Goal: Task Accomplishment & Management: Complete application form

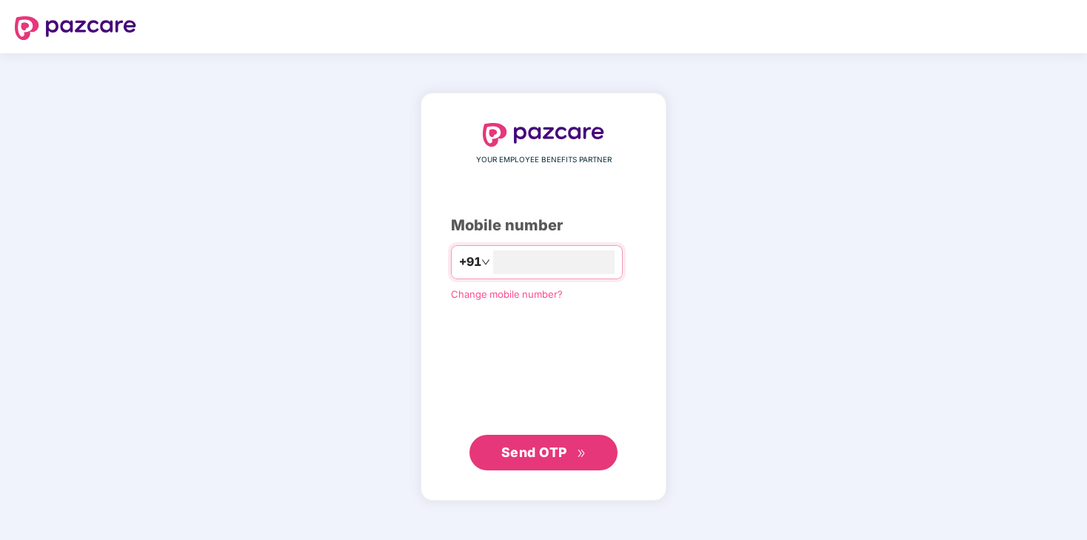
type input "**********"
click at [542, 459] on span "Send OTP" at bounding box center [534, 452] width 66 height 16
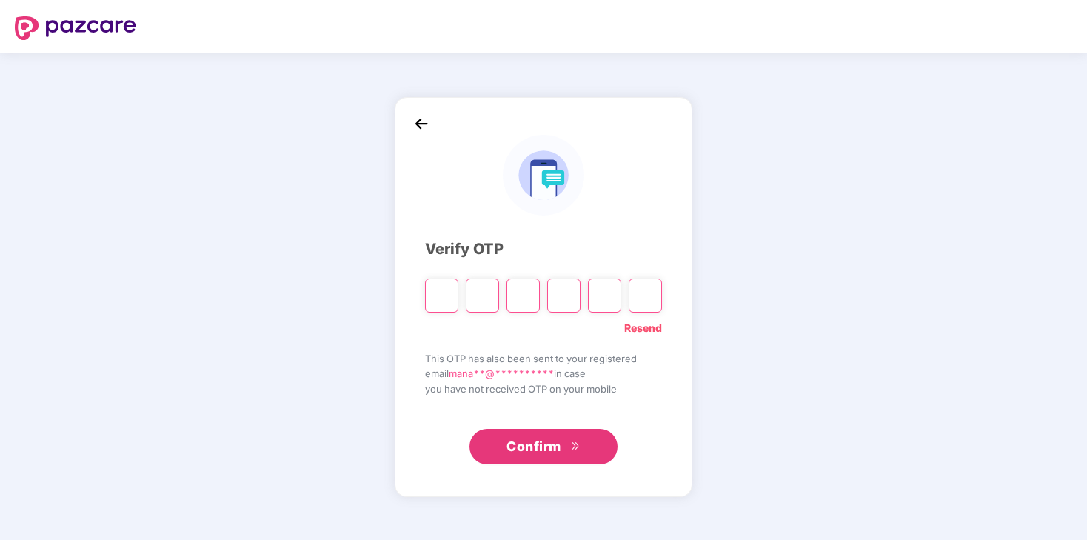
type input "*"
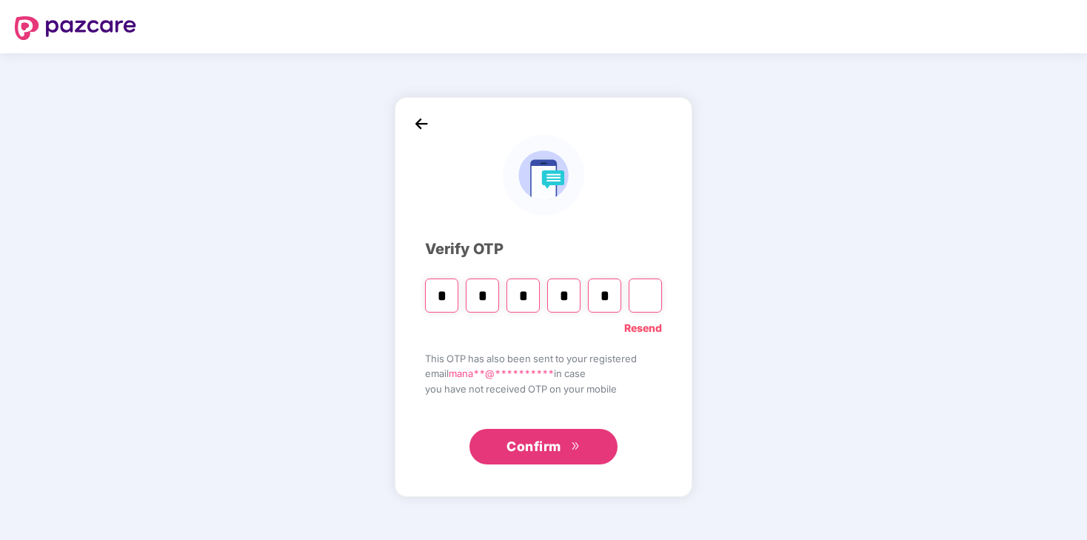
type input "*"
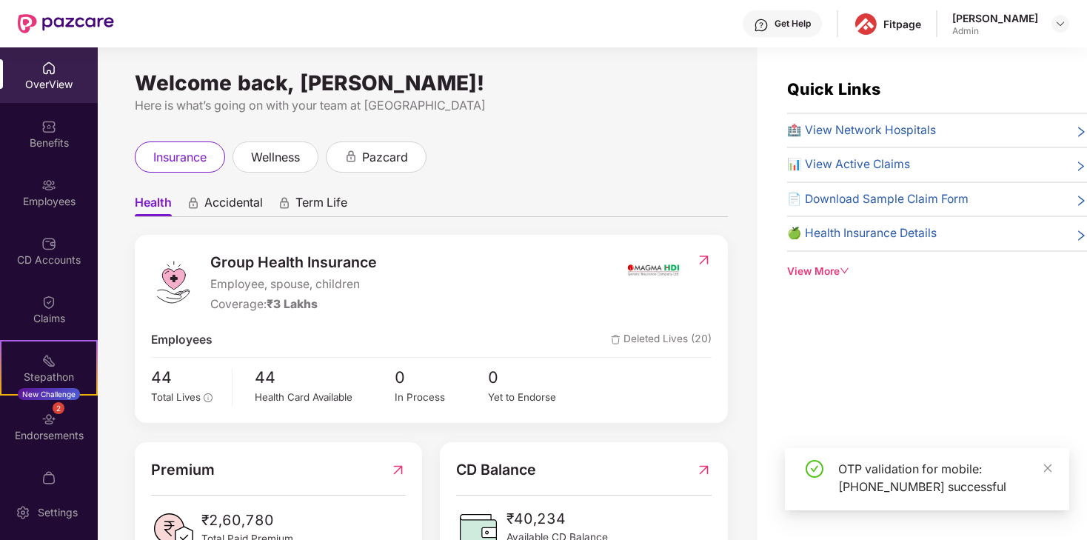
click at [49, 81] on div "OverView" at bounding box center [49, 84] width 98 height 15
click at [46, 132] on img at bounding box center [48, 126] width 15 height 15
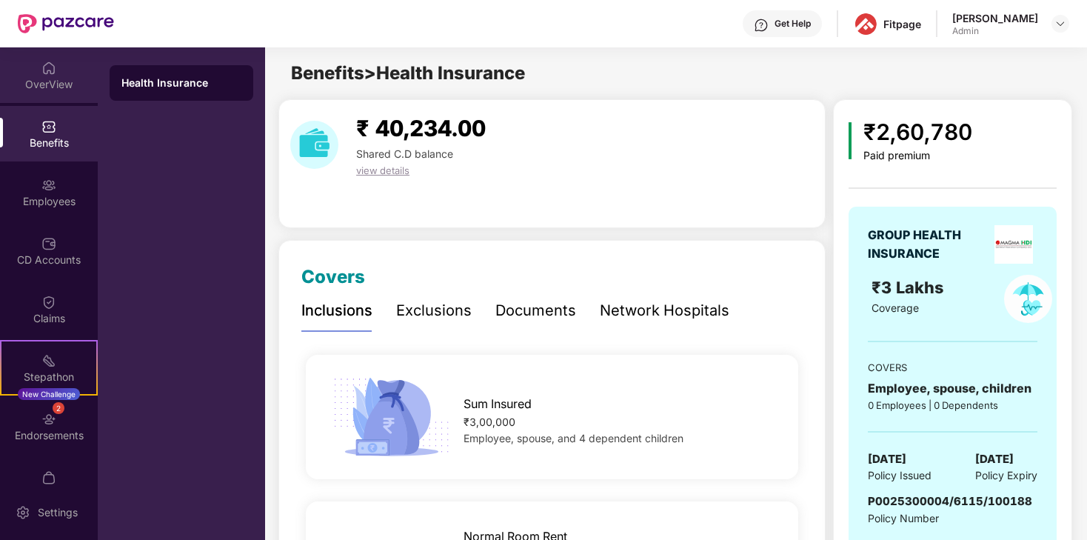
click at [63, 73] on div "OverView" at bounding box center [49, 75] width 98 height 56
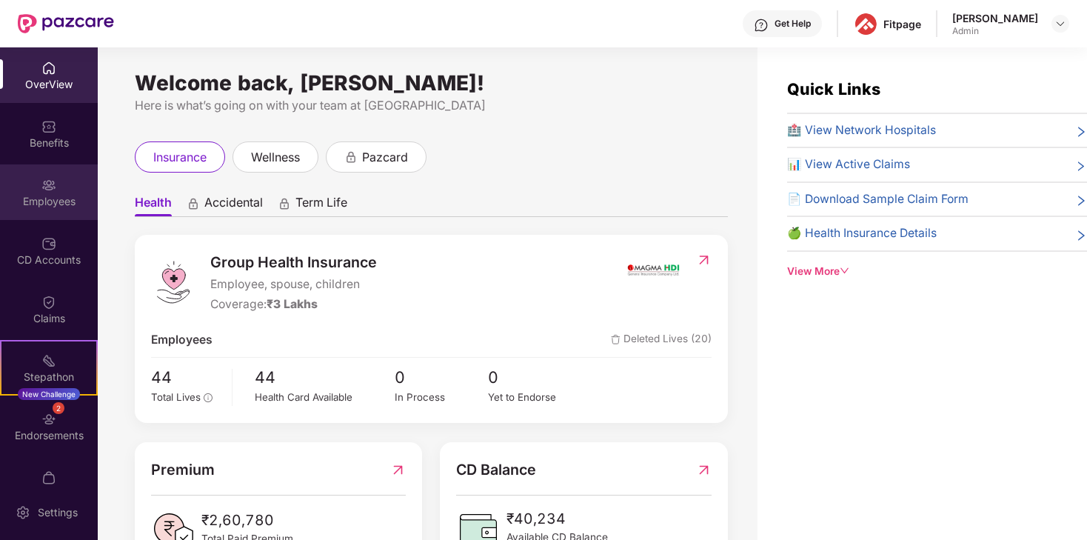
click at [32, 196] on div "Employees" at bounding box center [49, 201] width 98 height 15
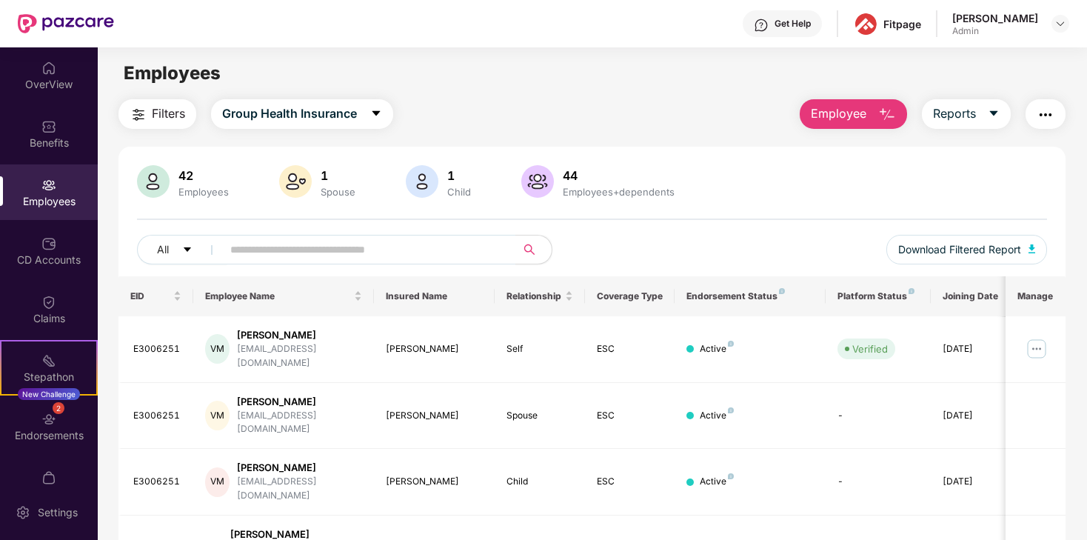
click at [825, 118] on span "Employee" at bounding box center [839, 113] width 56 height 19
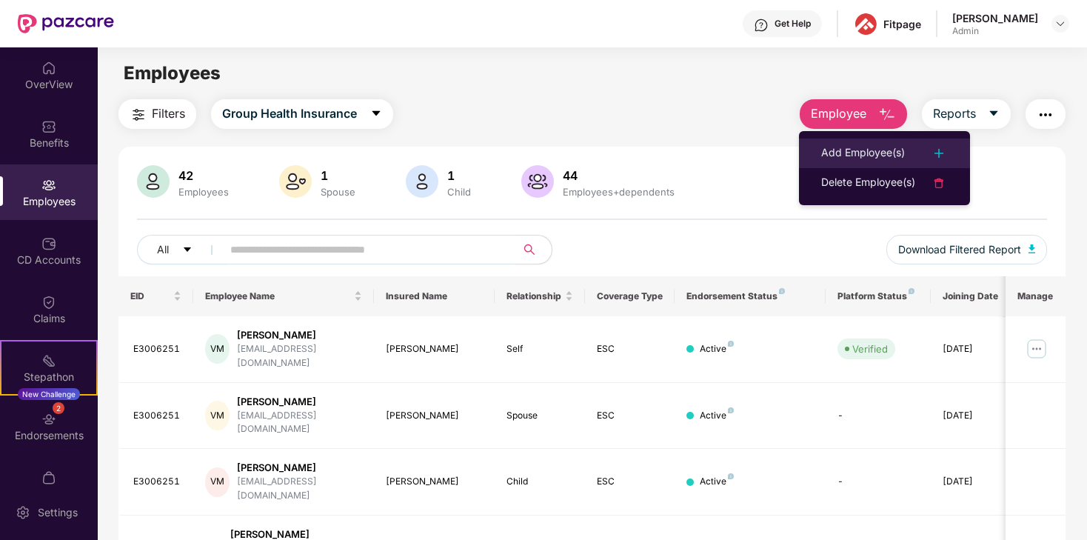
click at [836, 147] on div "Add Employee(s)" at bounding box center [863, 153] width 84 height 18
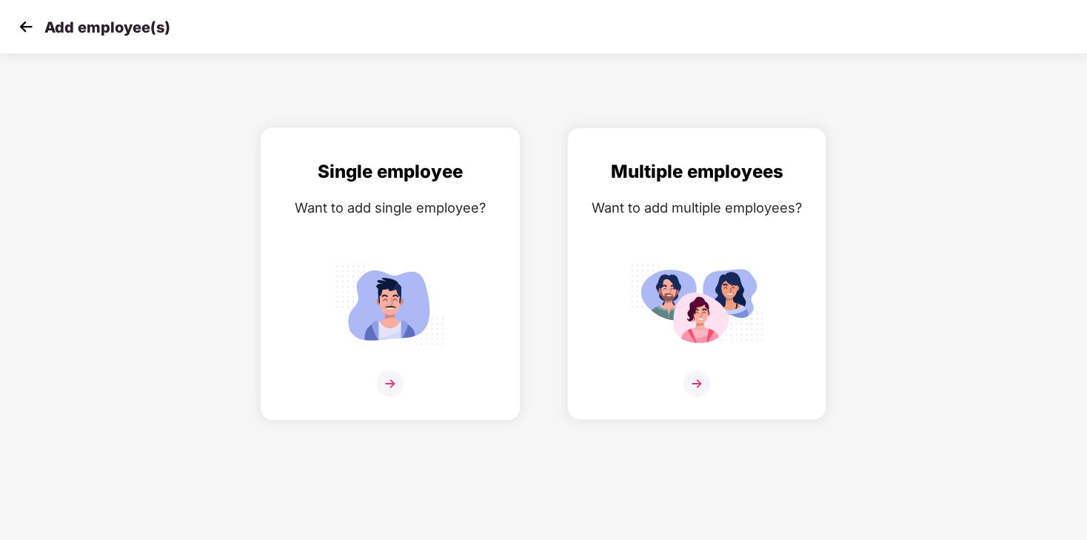
click at [426, 278] on img at bounding box center [389, 304] width 133 height 93
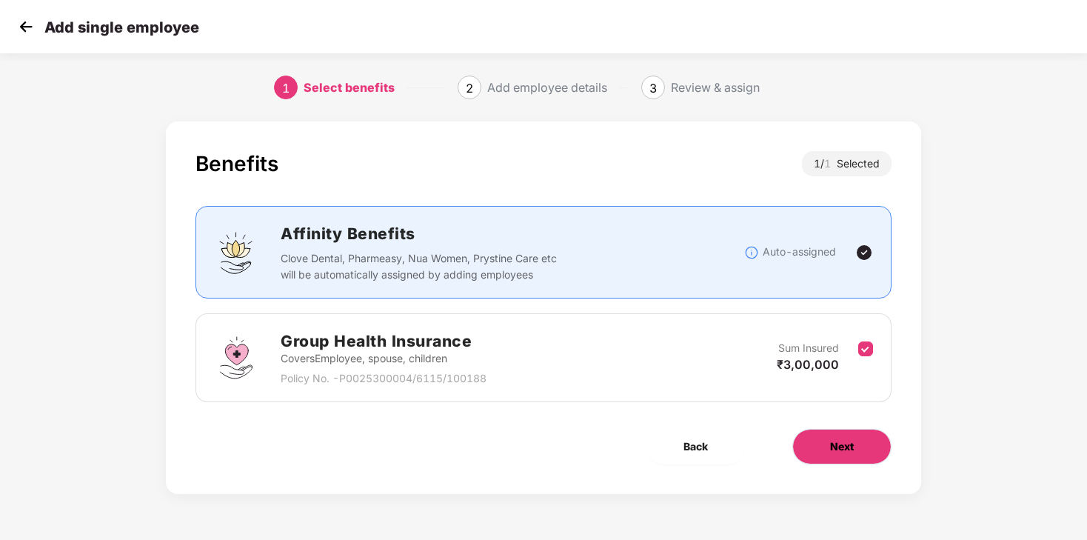
click at [838, 449] on span "Next" at bounding box center [842, 446] width 24 height 16
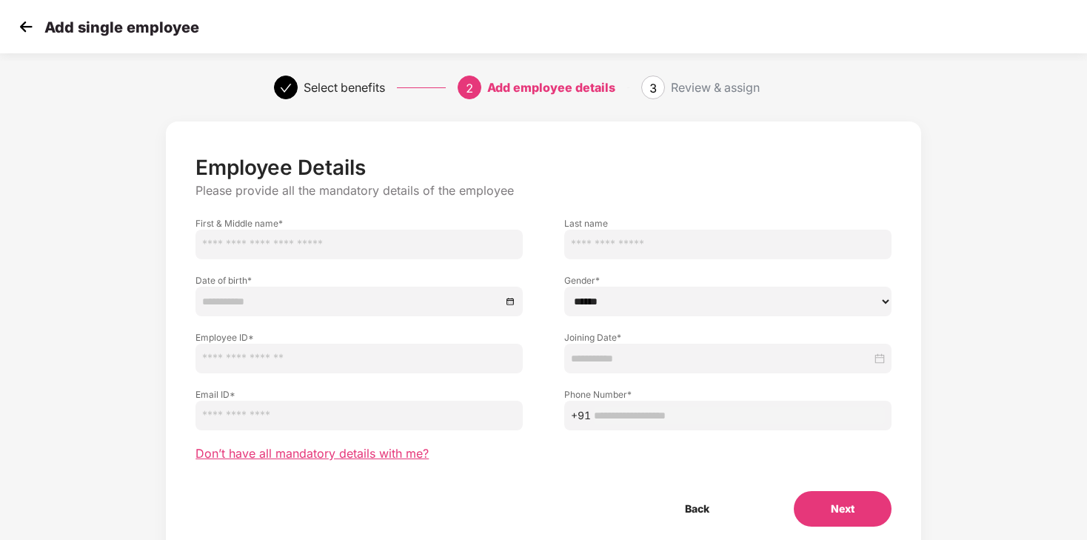
click at [349, 456] on span "Don’t have all mandatory details with me?" at bounding box center [311, 454] width 233 height 16
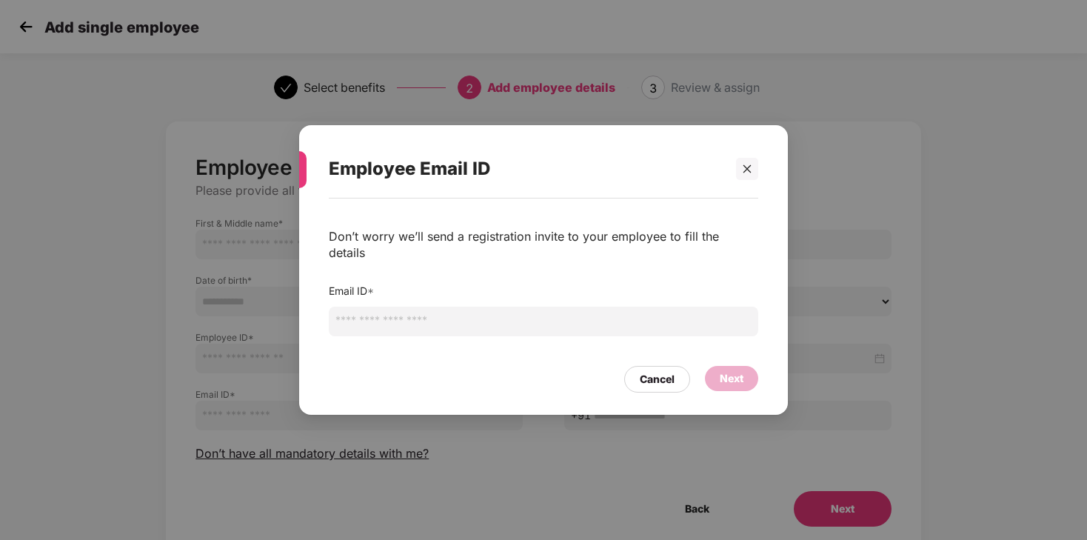
click at [451, 306] on input "email" at bounding box center [543, 321] width 429 height 30
type input "**********"
click at [740, 371] on div "Next" at bounding box center [731, 378] width 24 height 16
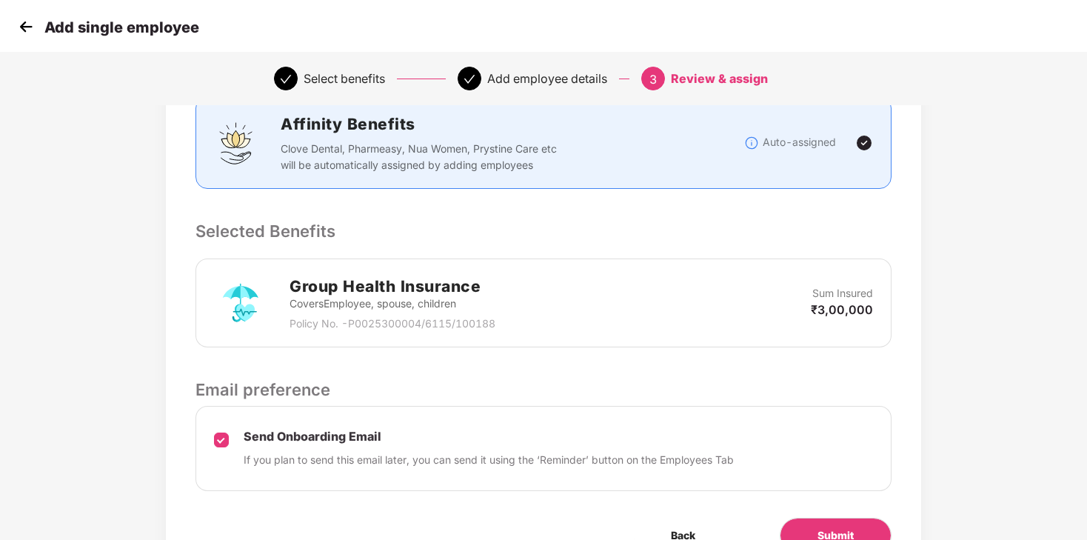
scroll to position [286, 0]
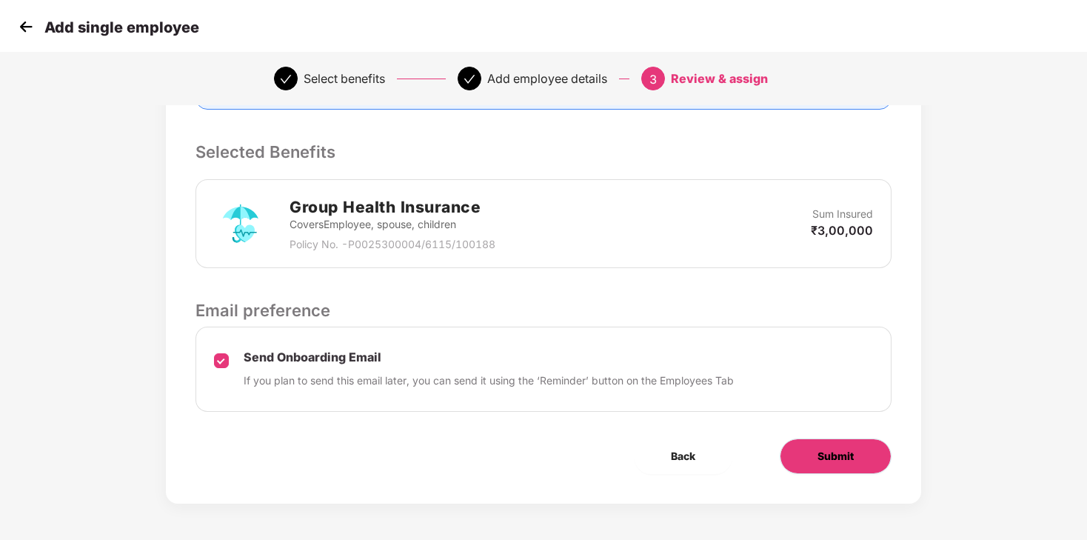
click at [791, 445] on button "Submit" at bounding box center [835, 456] width 112 height 36
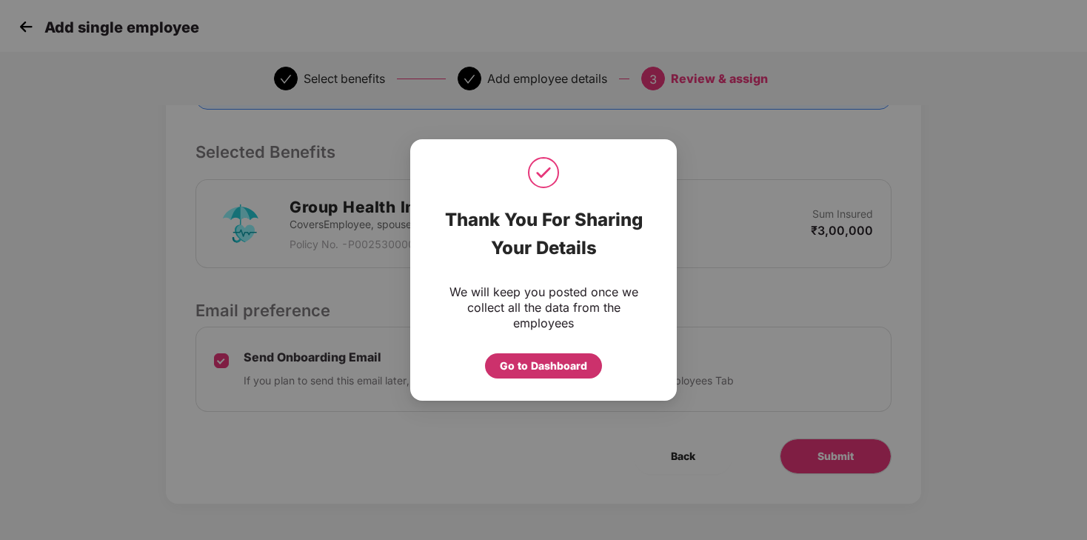
click at [549, 366] on div "Go to Dashboard" at bounding box center [543, 366] width 87 height 16
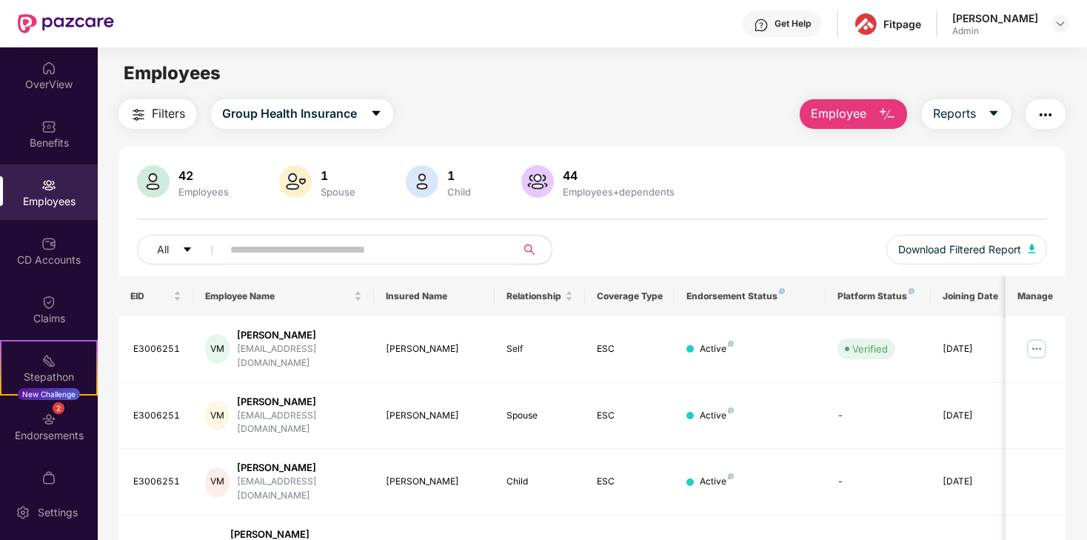
click at [298, 252] on input "text" at bounding box center [363, 249] width 266 height 22
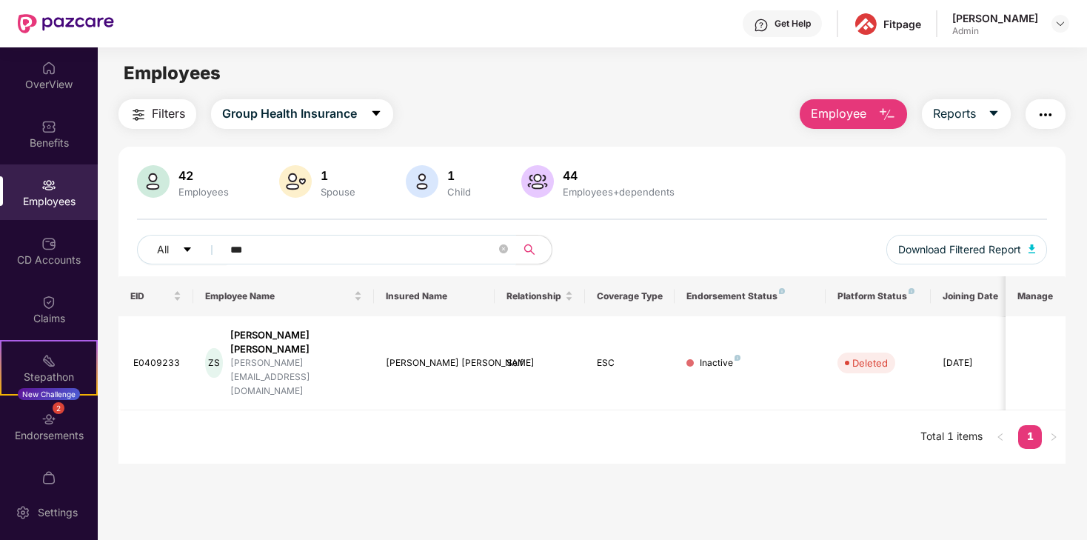
type input "***"
click at [852, 113] on span "Employee" at bounding box center [839, 113] width 56 height 19
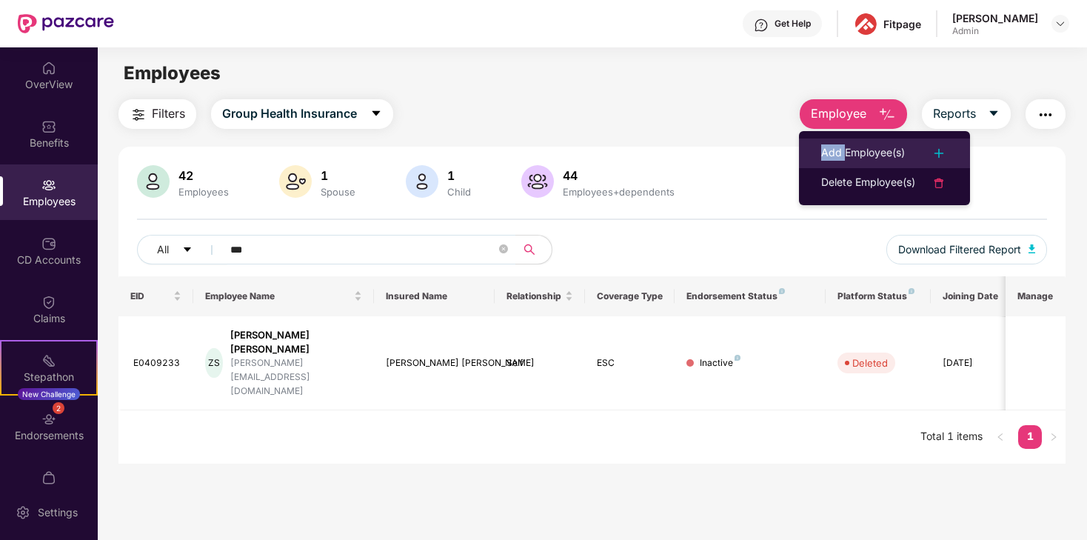
click at [846, 144] on div "Add Employee(s)" at bounding box center [863, 153] width 84 height 18
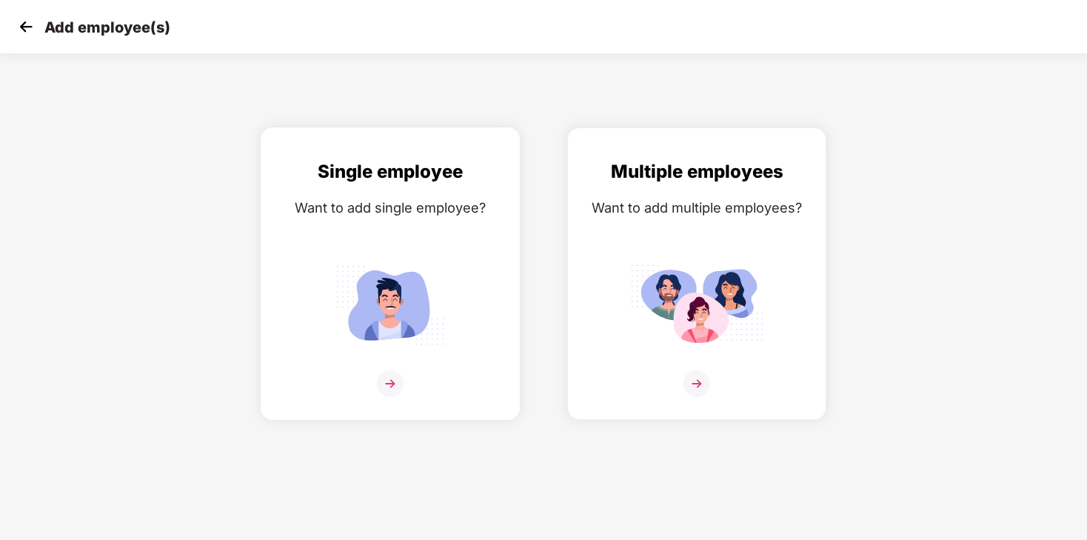
click at [435, 253] on div "Single employee Want to add single employee?" at bounding box center [390, 287] width 228 height 258
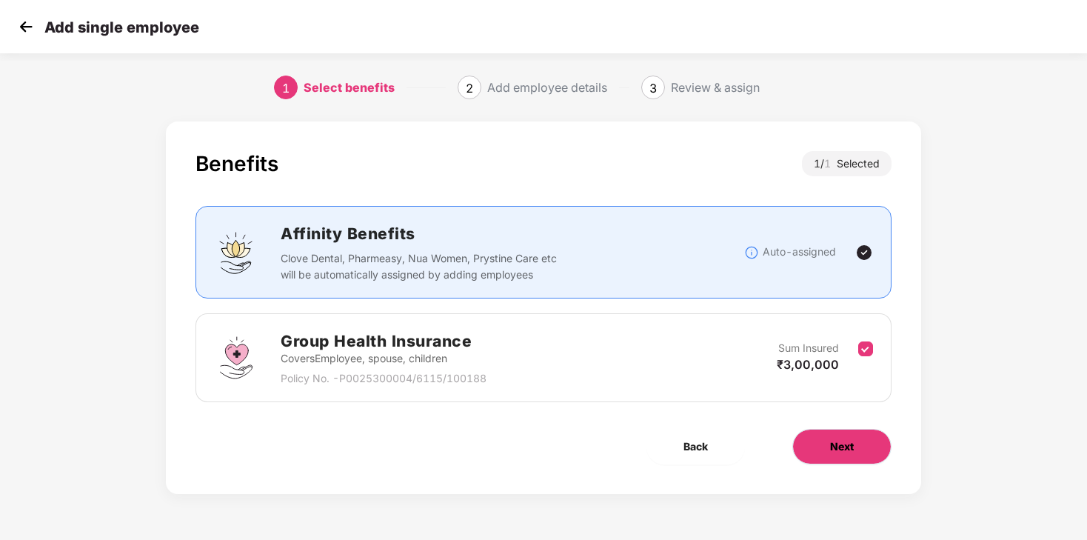
click at [839, 440] on span "Next" at bounding box center [842, 446] width 24 height 16
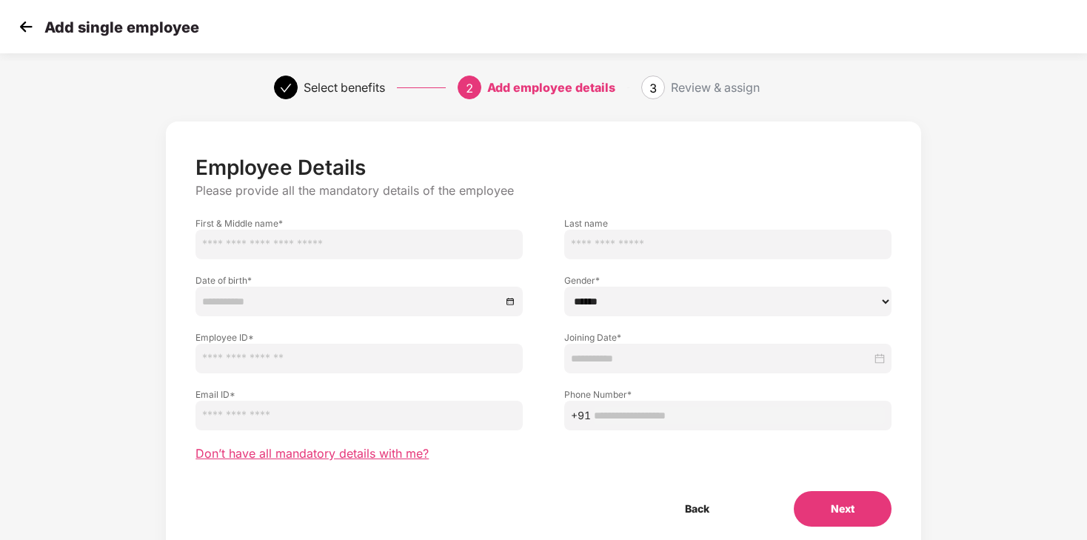
click at [348, 455] on span "Don’t have all mandatory details with me?" at bounding box center [311, 454] width 233 height 16
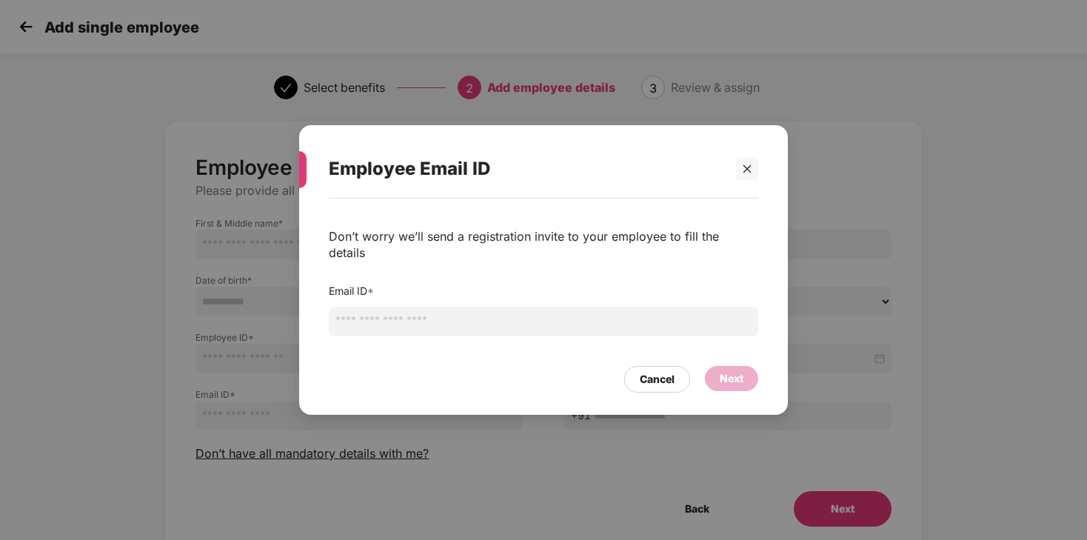
click at [441, 309] on input "email" at bounding box center [543, 321] width 429 height 30
type input "**********"
click at [745, 369] on div "Next" at bounding box center [731, 378] width 53 height 25
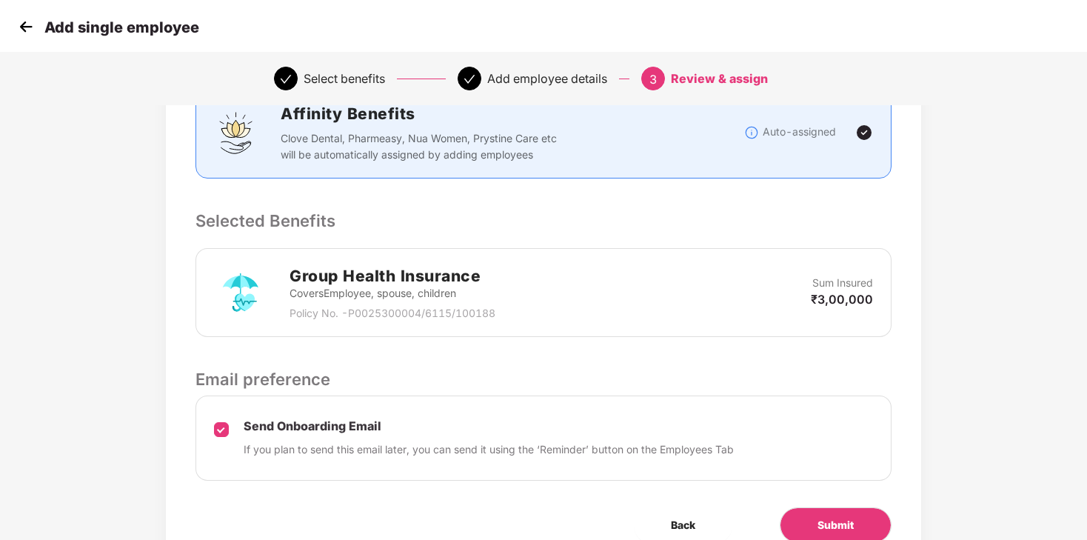
scroll to position [278, 0]
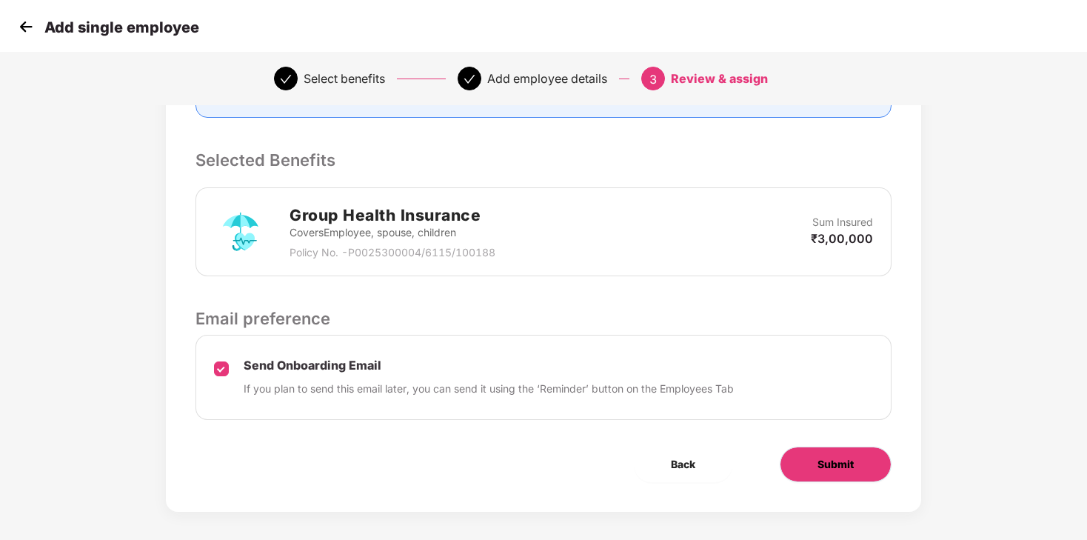
click at [817, 456] on span "Submit" at bounding box center [835, 464] width 36 height 16
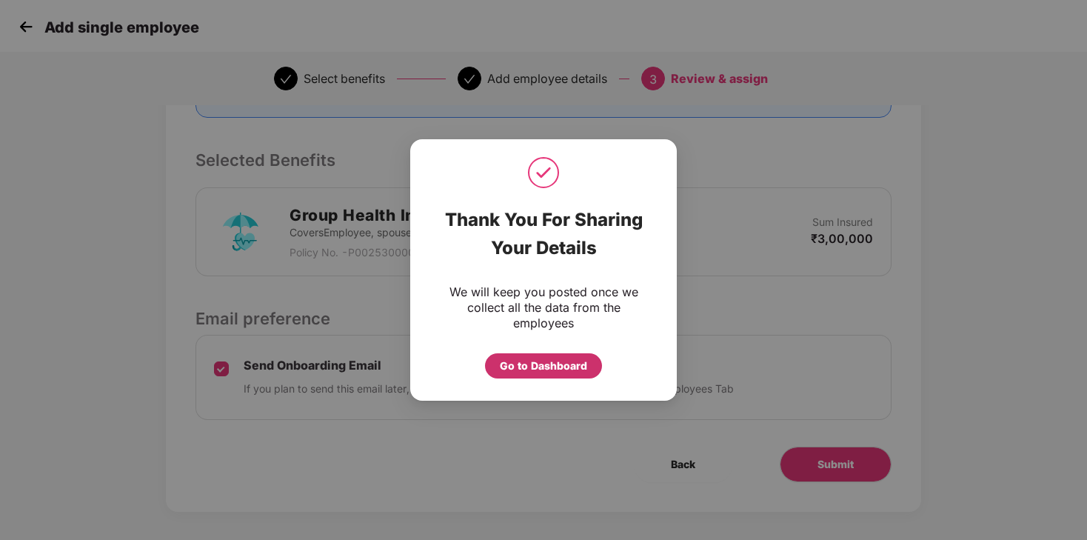
click at [552, 365] on div "Go to Dashboard" at bounding box center [543, 366] width 87 height 16
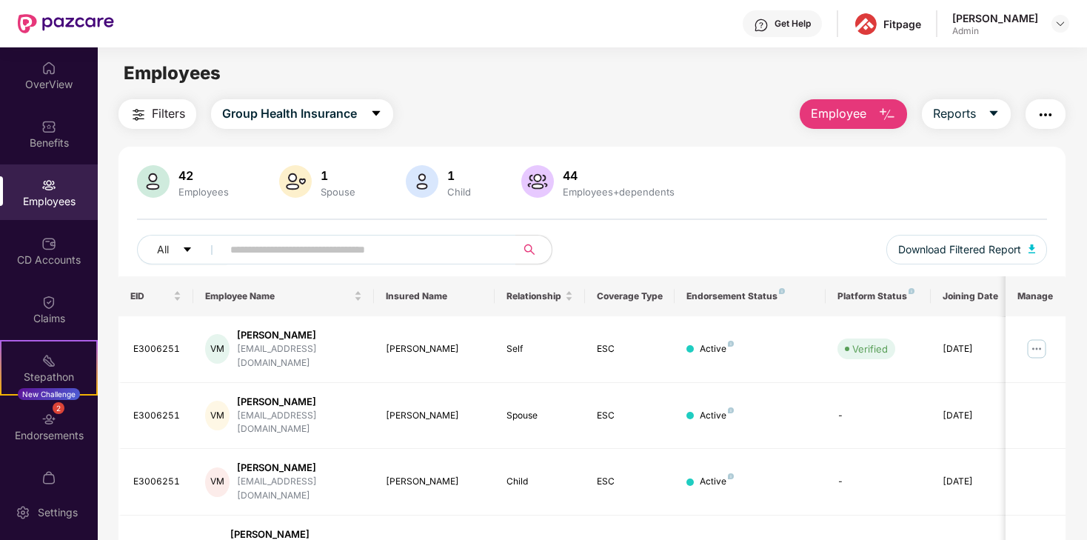
click at [181, 170] on div "42" at bounding box center [203, 175] width 56 height 15
click at [152, 180] on img at bounding box center [153, 181] width 33 height 33
click at [51, 191] on img at bounding box center [48, 185] width 15 height 15
click at [51, 134] on div "Benefits" at bounding box center [49, 134] width 98 height 56
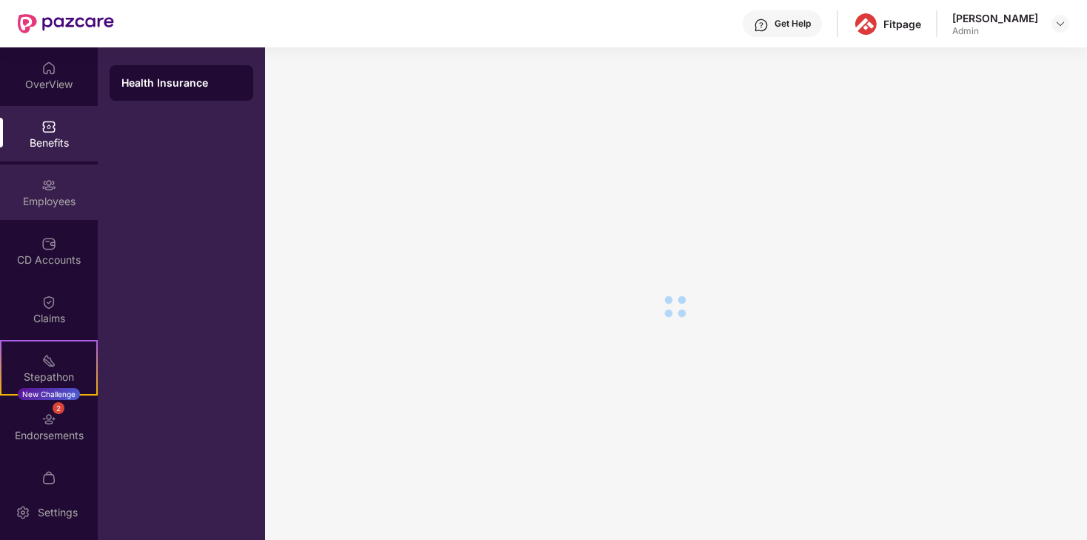
click at [50, 189] on img at bounding box center [48, 185] width 15 height 15
